Goal: Task Accomplishment & Management: Manage account settings

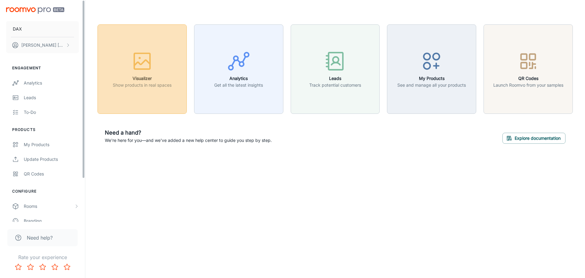
click at [142, 60] on icon "button" at bounding box center [142, 61] width 23 height 23
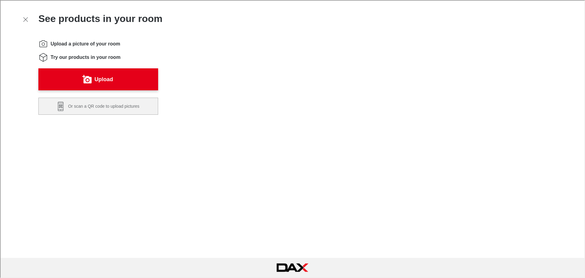
click at [23, 16] on icon "Exit visualizer" at bounding box center [24, 18] width 7 height 7
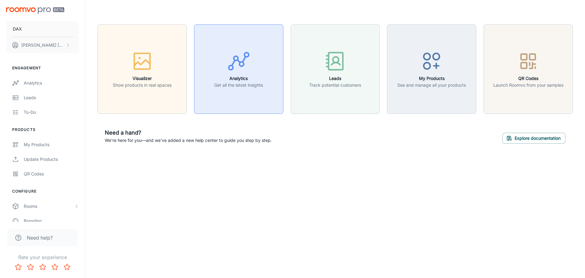
click at [275, 75] on button "Analytics Get all the latest insights" at bounding box center [238, 68] width 89 height 89
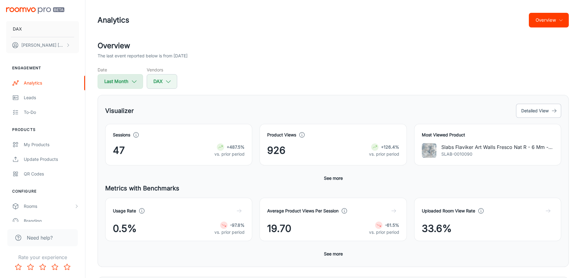
click at [116, 80] on button "Last Month" at bounding box center [120, 81] width 45 height 15
select select "8"
select select "2025"
select select "8"
select select "2025"
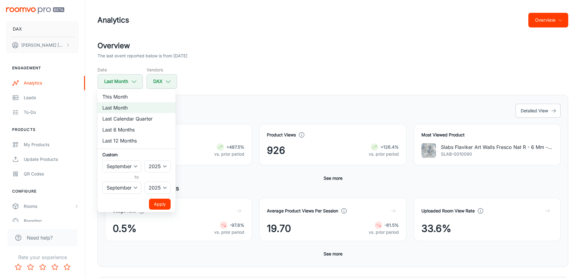
click at [124, 97] on li "This Month" at bounding box center [137, 96] width 78 height 11
select select "9"
click at [160, 206] on button "Apply" at bounding box center [160, 203] width 22 height 11
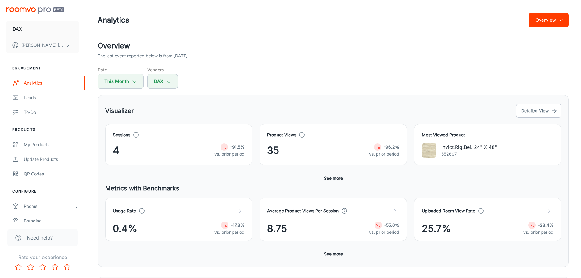
click at [563, 26] on button "Overview" at bounding box center [549, 20] width 40 height 15
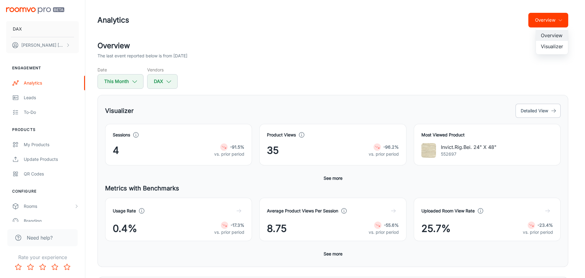
click at [563, 26] on div at bounding box center [292, 139] width 585 height 278
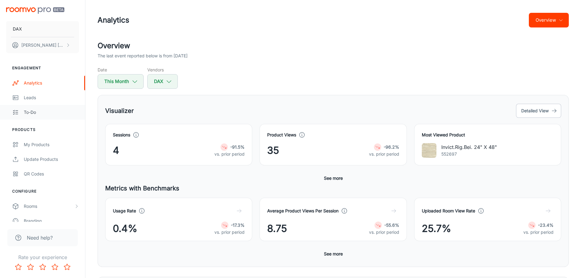
click at [41, 116] on link "To-do" at bounding box center [42, 112] width 85 height 15
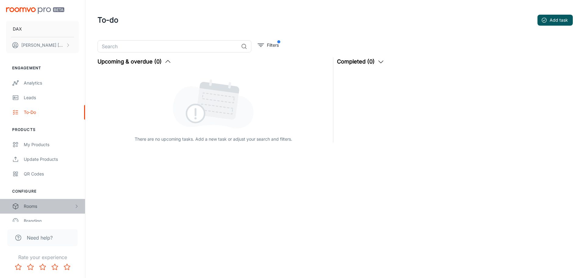
click at [25, 208] on div "Rooms" at bounding box center [49, 206] width 50 height 7
